Goal: Task Accomplishment & Management: Use online tool/utility

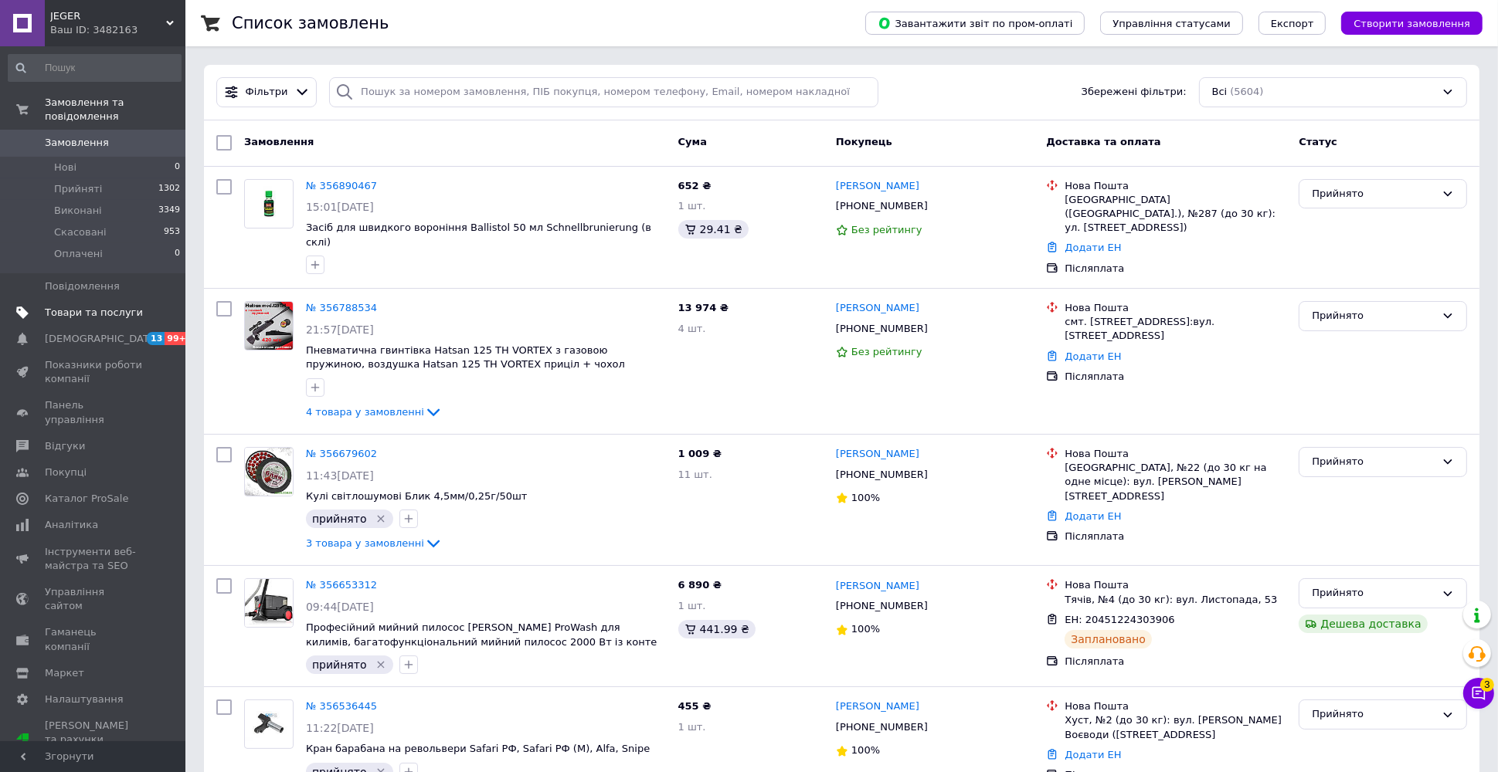
click at [106, 302] on link "Товари та послуги" at bounding box center [94, 313] width 189 height 26
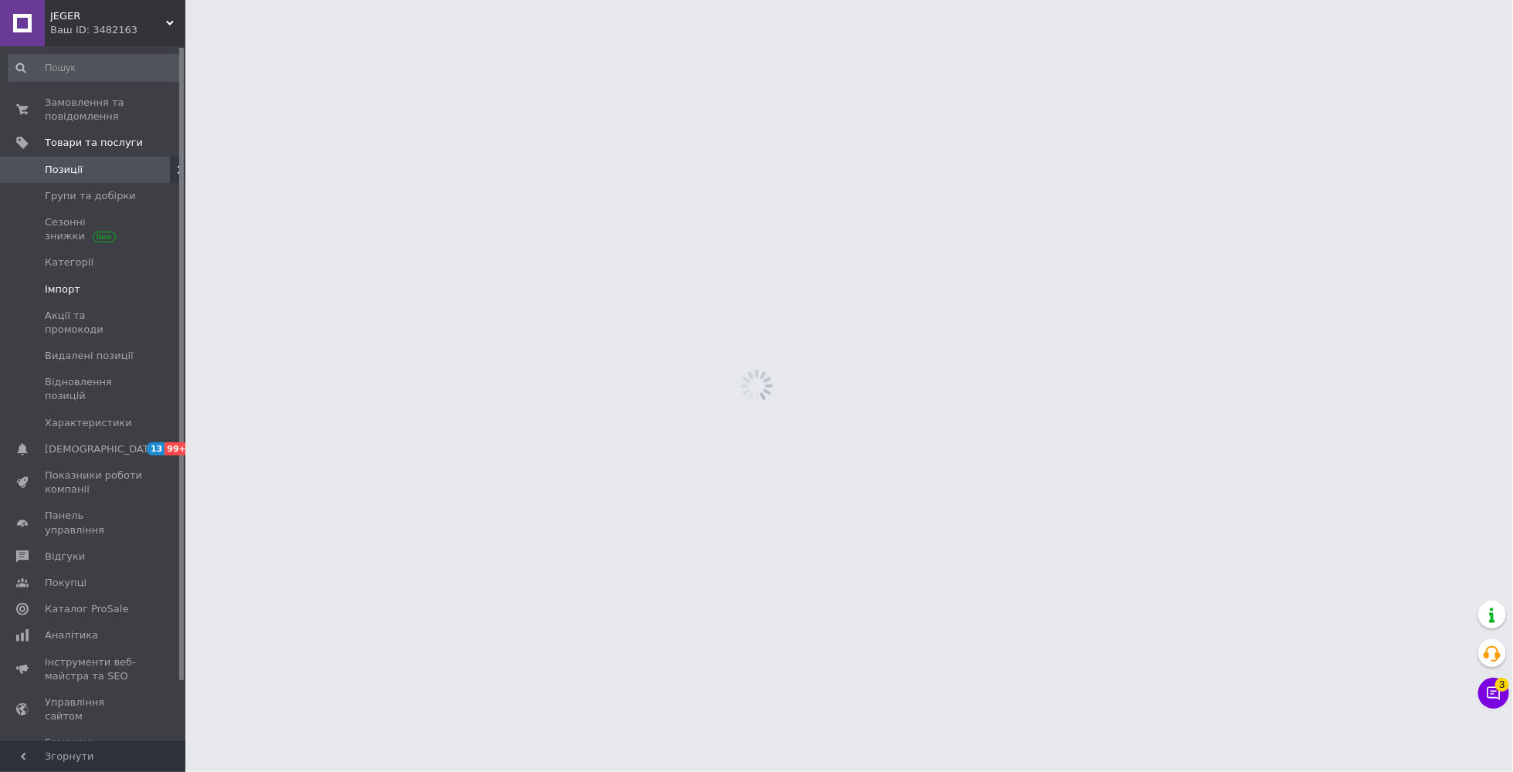
click at [91, 288] on span "Імпорт" at bounding box center [94, 290] width 98 height 14
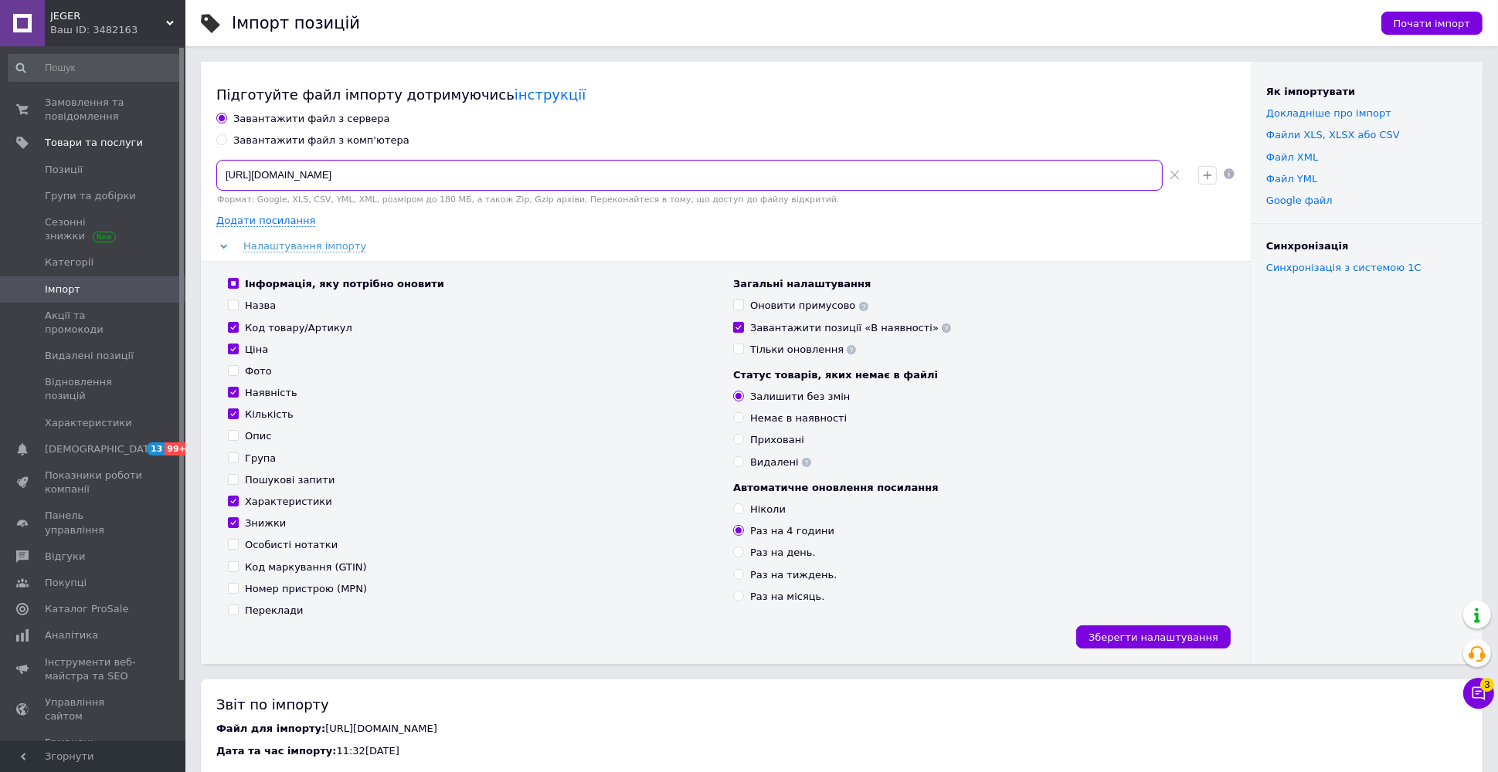
scroll to position [0, 278]
drag, startPoint x: 221, startPoint y: 175, endPoint x: 1312, endPoint y: 381, distance: 1110.8
click at [1312, 381] on div "Підготуйте файл імпорту дотримуючись інструкції Завантажити файл з сервера Зава…" at bounding box center [841, 363] width 1281 height 603
